Goal: Information Seeking & Learning: Learn about a topic

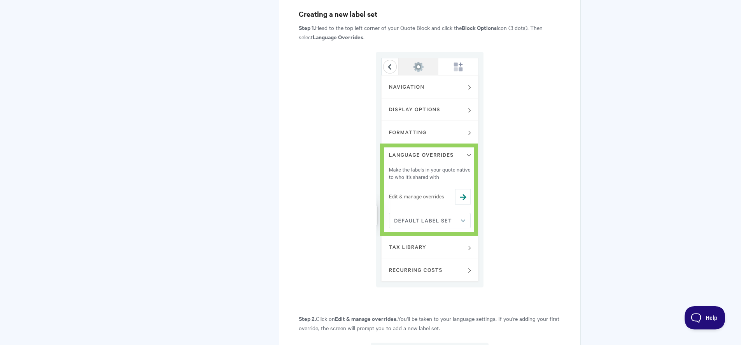
scroll to position [508, 0]
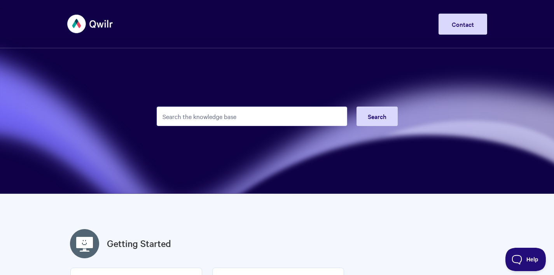
click at [74, 18] on img at bounding box center [90, 23] width 46 height 29
